Goal: Task Accomplishment & Management: Manage account settings

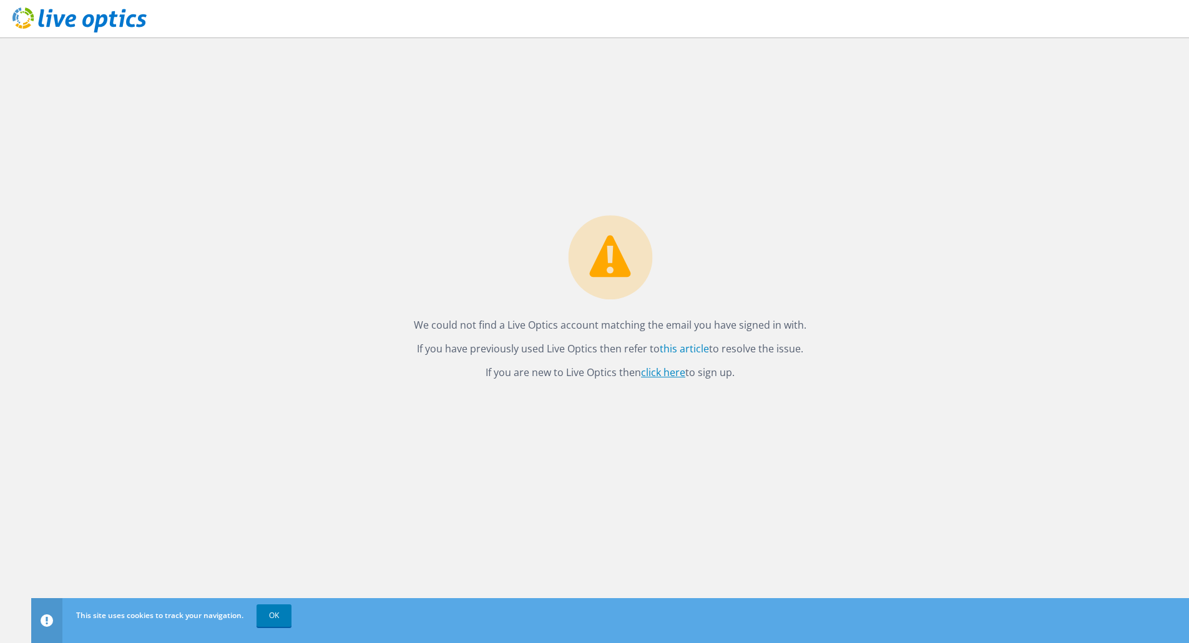
click at [663, 373] on link "click here" at bounding box center [663, 373] width 44 height 14
